Goal: Transaction & Acquisition: Purchase product/service

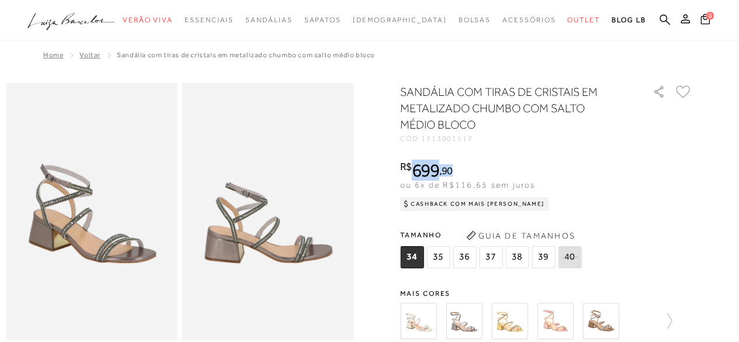
drag, startPoint x: 417, startPoint y: 173, endPoint x: 466, endPoint y: 174, distance: 49.1
click at [466, 174] on div "R$ 699 , 90" at bounding box center [474, 170] width 149 height 19
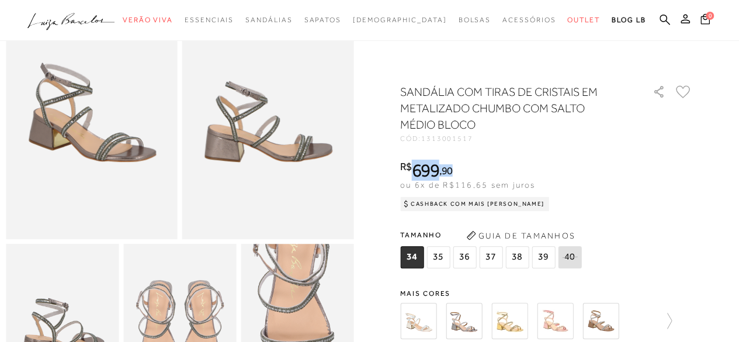
scroll to position [117, 0]
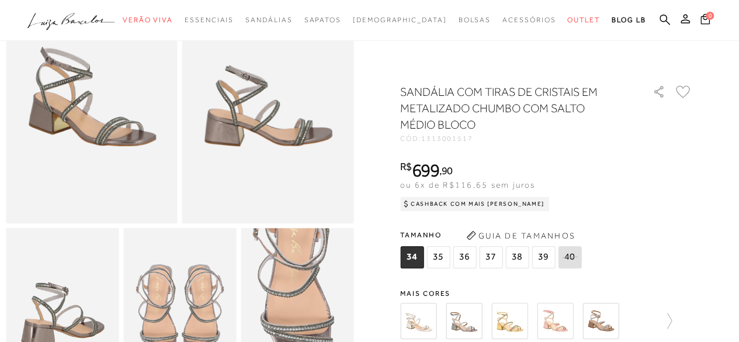
click at [667, 163] on div "R$ 699 , 90 ou 6x de R$116,65 sem juros Cashback com Mais [PERSON_NAME] R$ 699,…" at bounding box center [546, 184] width 292 height 47
click at [76, 138] on img at bounding box center [92, 94] width 172 height 257
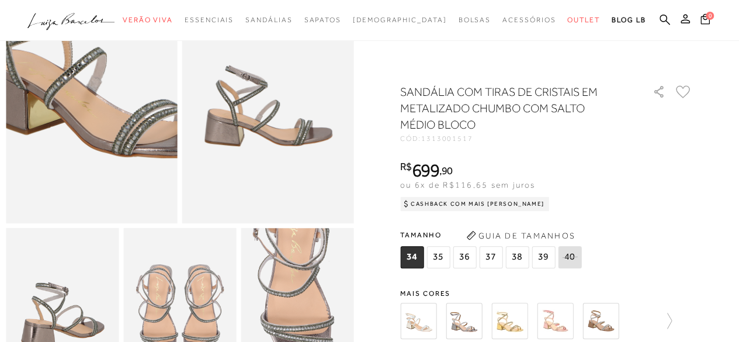
click at [76, 138] on img at bounding box center [104, 55] width 343 height 514
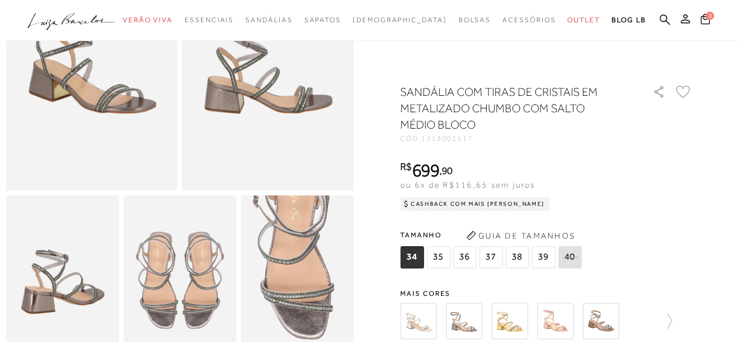
scroll to position [175, 0]
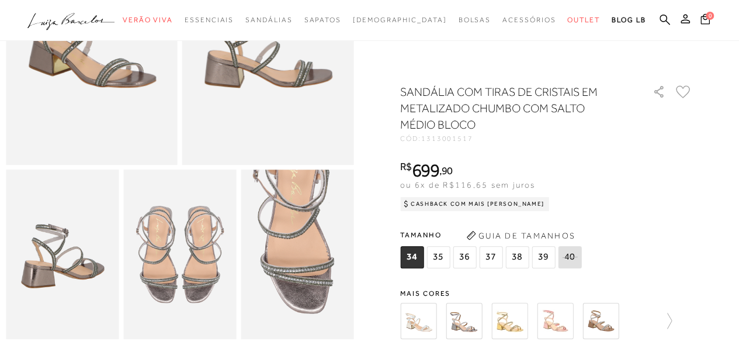
click at [181, 288] on img at bounding box center [179, 253] width 113 height 169
click at [57, 270] on img at bounding box center [62, 253] width 113 height 169
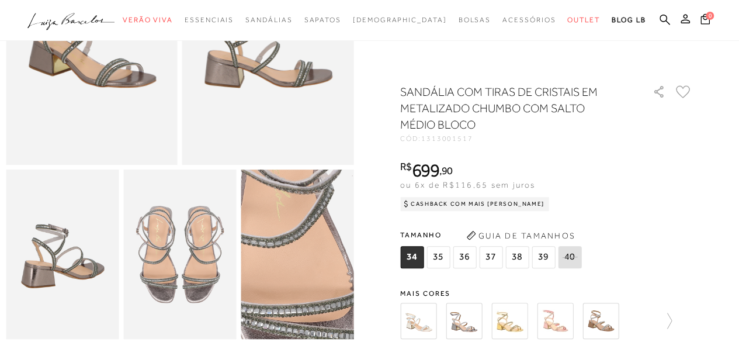
click at [308, 238] on img at bounding box center [288, 278] width 225 height 338
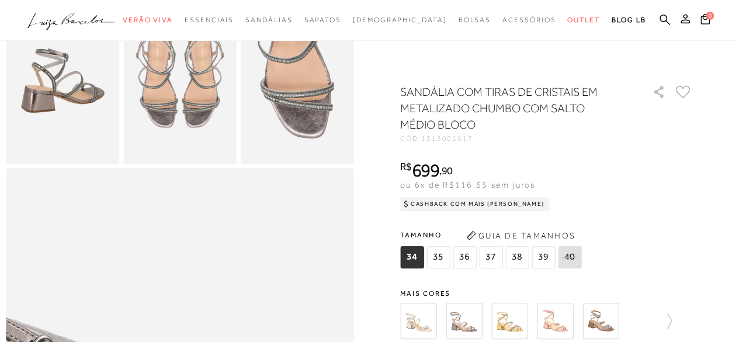
scroll to position [409, 0]
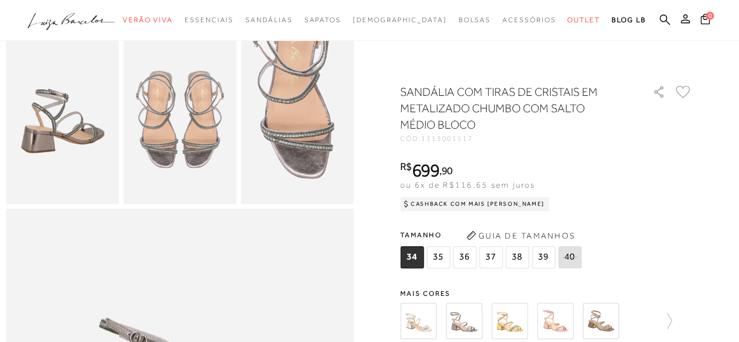
scroll to position [292, 0]
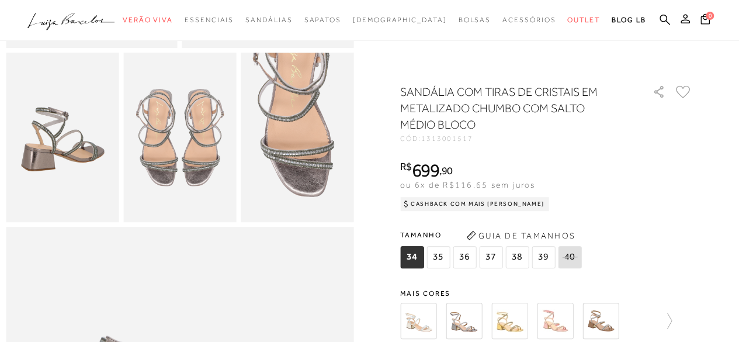
click at [162, 159] on img at bounding box center [179, 137] width 113 height 169
click at [308, 152] on img at bounding box center [297, 137] width 113 height 169
